Goal: Transaction & Acquisition: Purchase product/service

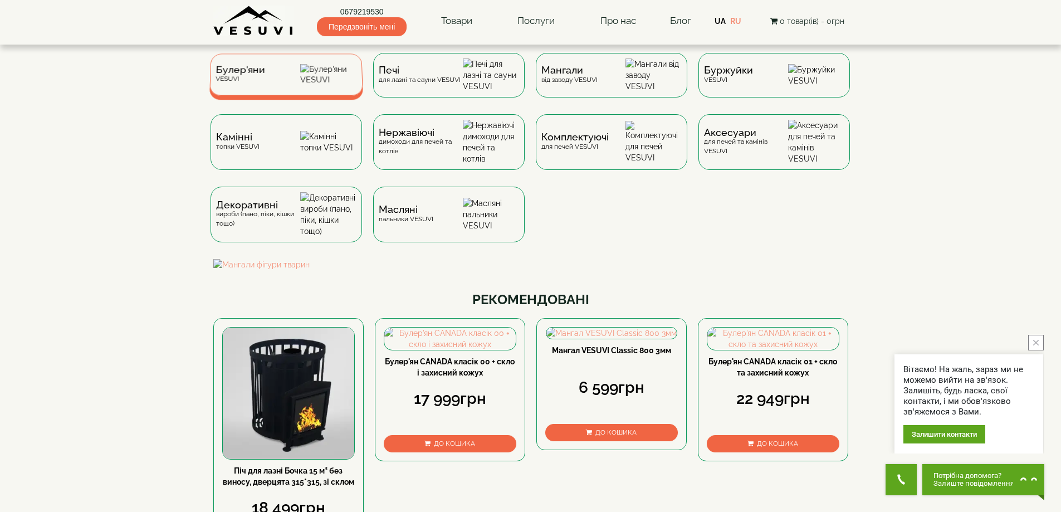
click at [260, 74] on span "Булер'яни" at bounding box center [241, 70] width 50 height 8
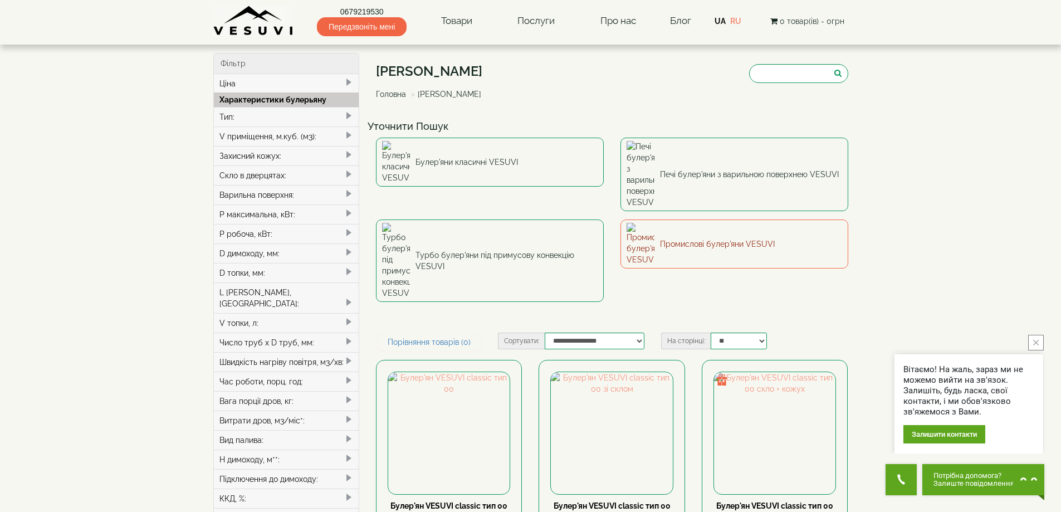
click at [692, 219] on link "Промислові булер'яни VESUVI" at bounding box center [734, 243] width 228 height 49
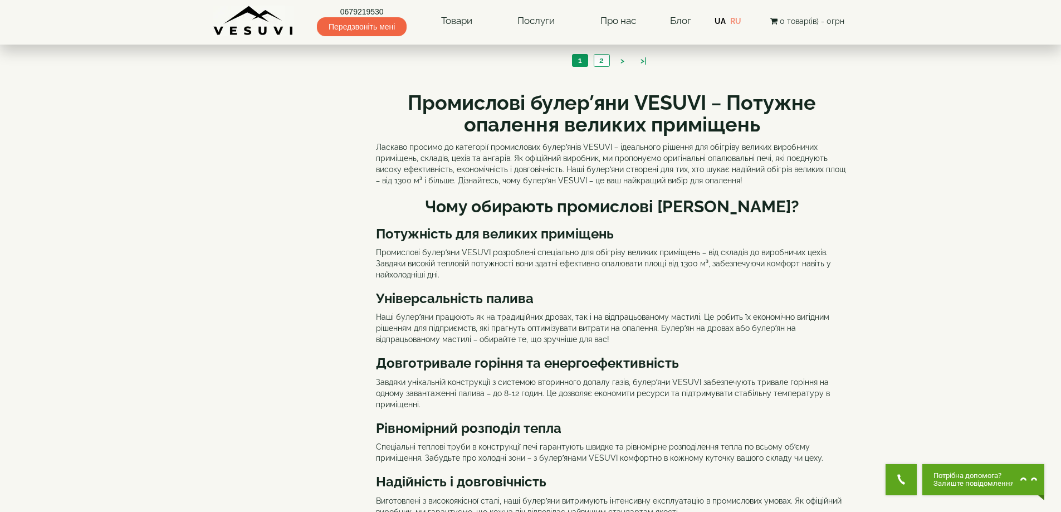
scroll to position [928, 0]
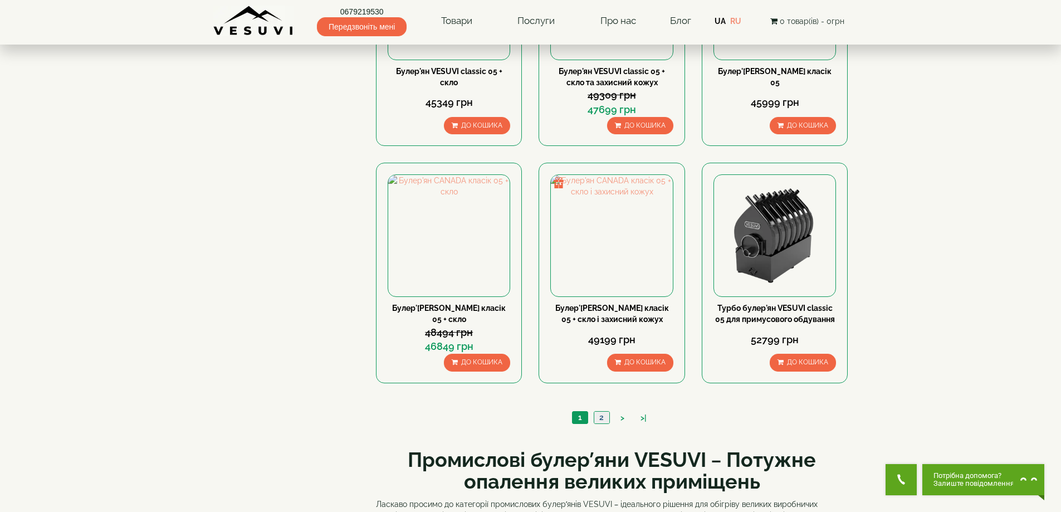
click at [604, 419] on link "2" at bounding box center [602, 418] width 16 height 12
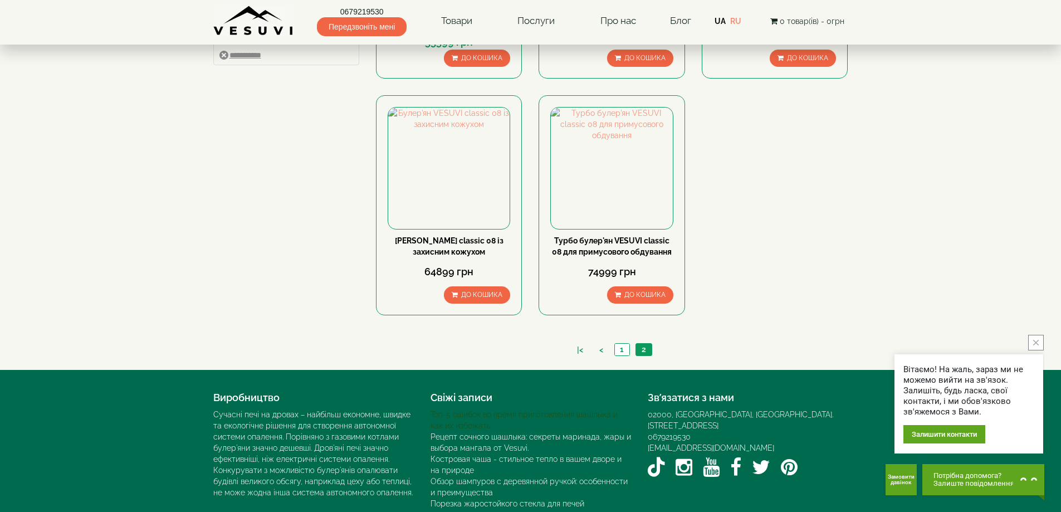
scroll to position [557, 0]
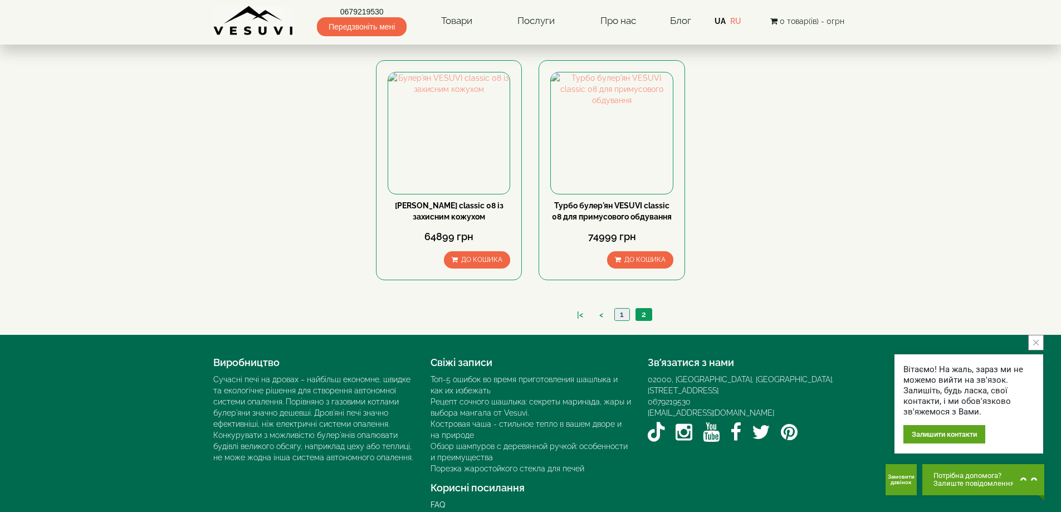
click at [623, 320] on link "1" at bounding box center [621, 315] width 15 height 12
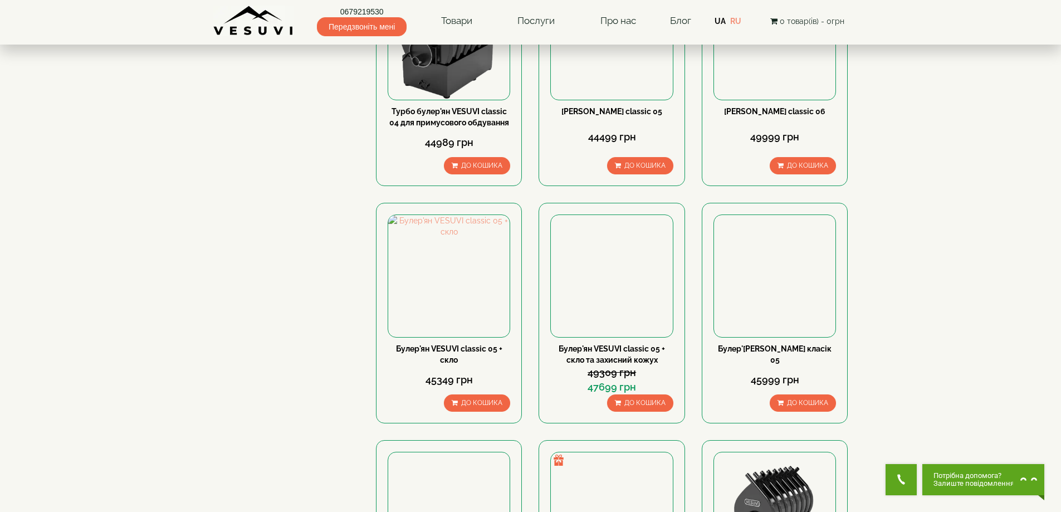
scroll to position [650, 0]
